Goal: Find specific page/section: Find specific page/section

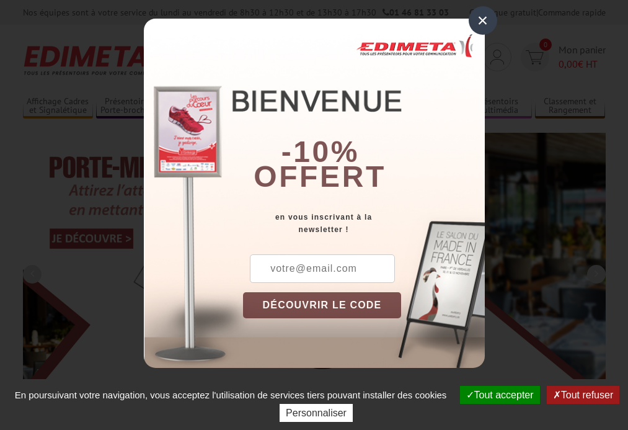
click at [498, 394] on button "Tout accepter" at bounding box center [500, 395] width 80 height 18
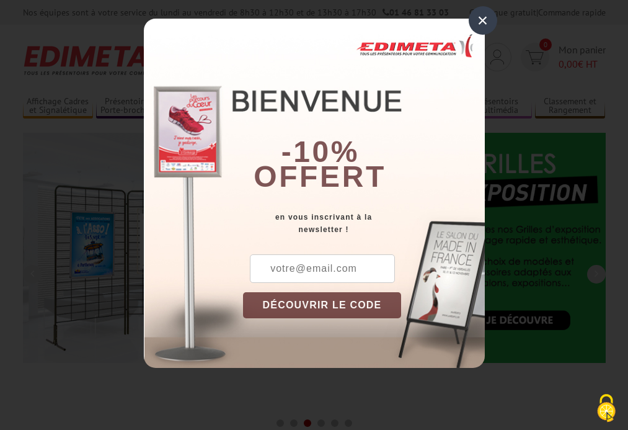
click at [482, 20] on div "×" at bounding box center [483, 20] width 29 height 29
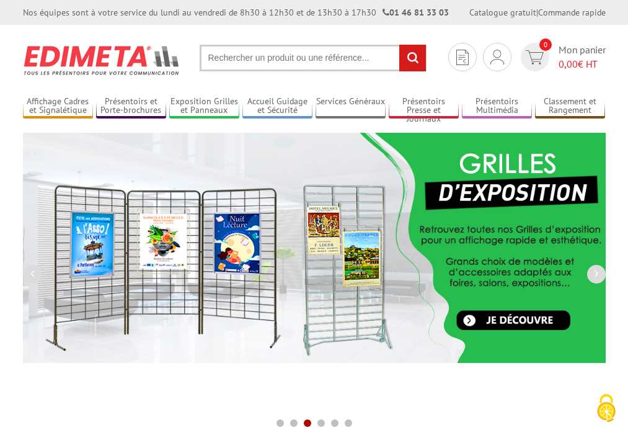
click at [0, 0] on div "Nos équipes sont à votre service du lundi au vendredi de 8h30 à 12h30 et de 13h…" at bounding box center [314, 12] width 628 height 25
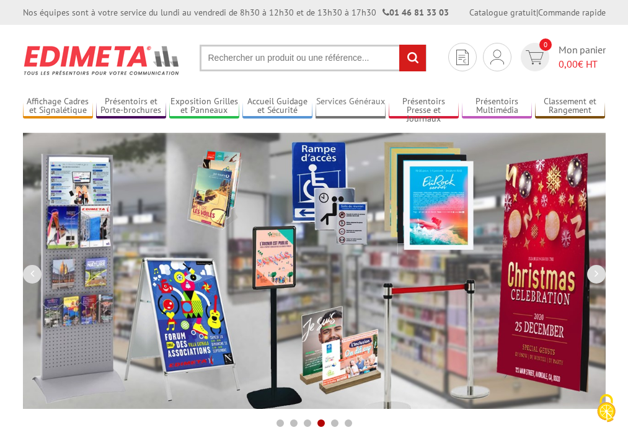
click at [350, 106] on link "Services Généraux" at bounding box center [351, 106] width 70 height 20
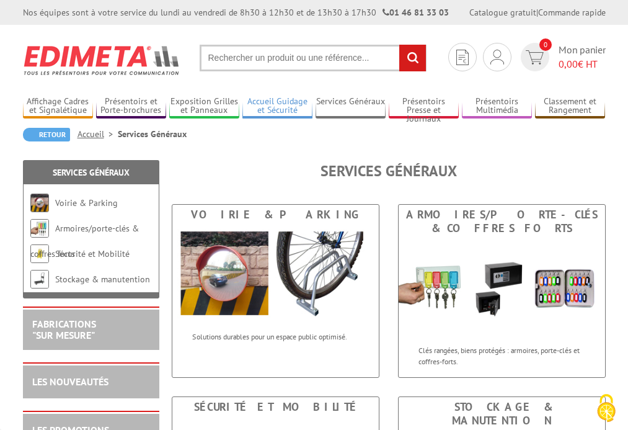
click at [277, 106] on link "Accueil Guidage et Sécurité" at bounding box center [277, 106] width 70 height 20
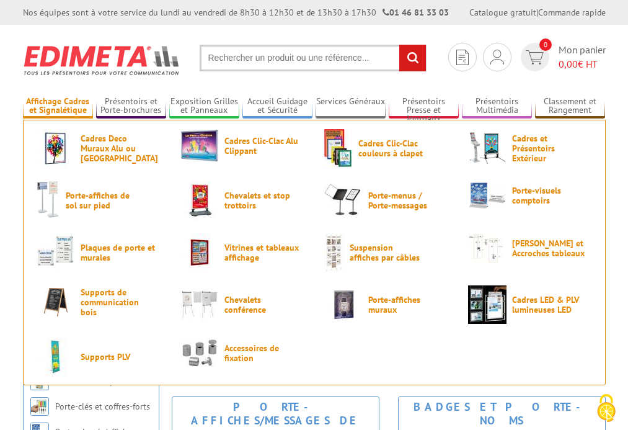
click at [58, 106] on link "Affichage Cadres et Signalétique" at bounding box center [58, 106] width 70 height 20
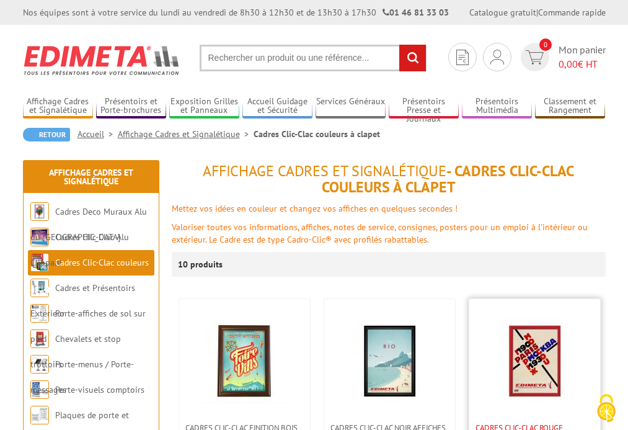
click at [534, 426] on span "Cadres clic-clac rouge affiches tous formats" at bounding box center [534, 432] width 118 height 19
